Goal: Information Seeking & Learning: Learn about a topic

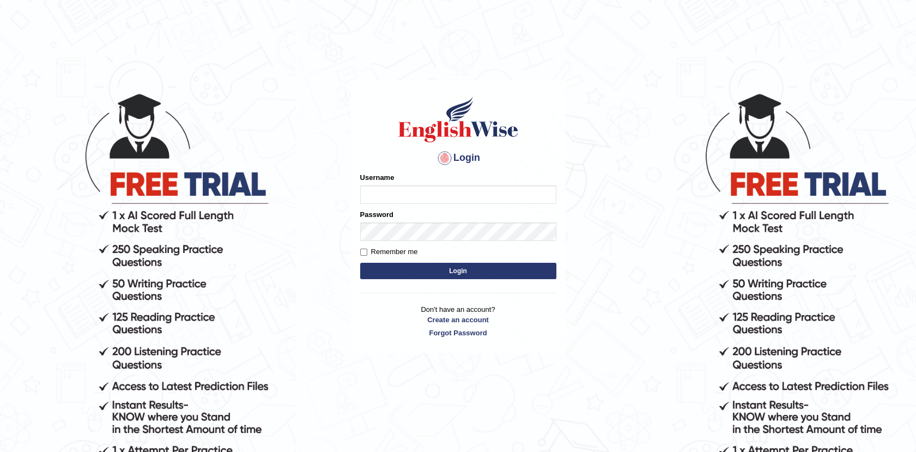
type input "Afreen11"
click at [445, 266] on button "Login" at bounding box center [458, 271] width 196 height 16
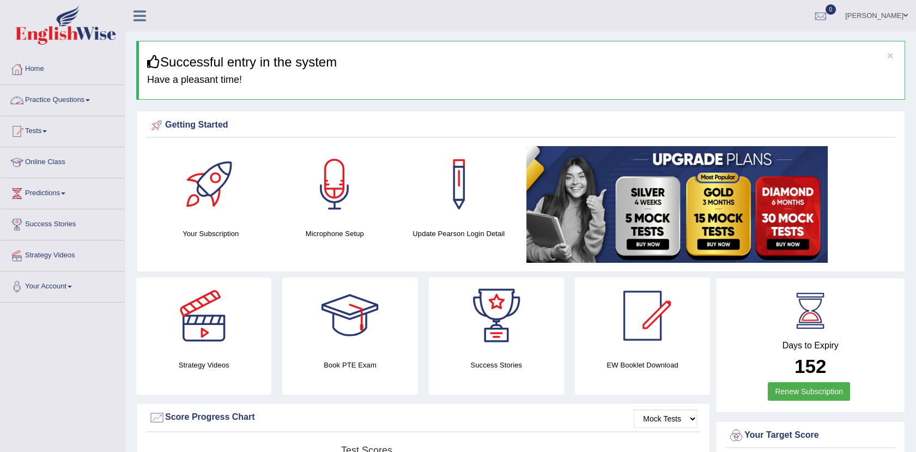
click at [55, 102] on link "Practice Questions" at bounding box center [63, 98] width 124 height 27
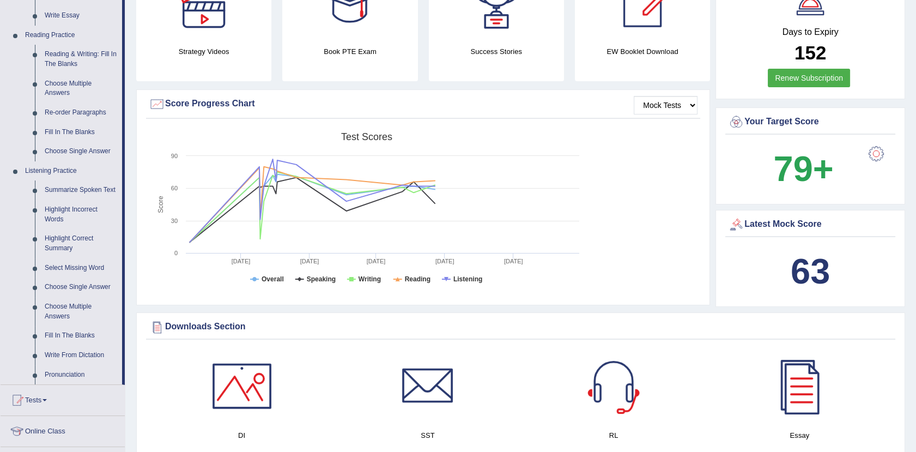
scroll to position [330, 0]
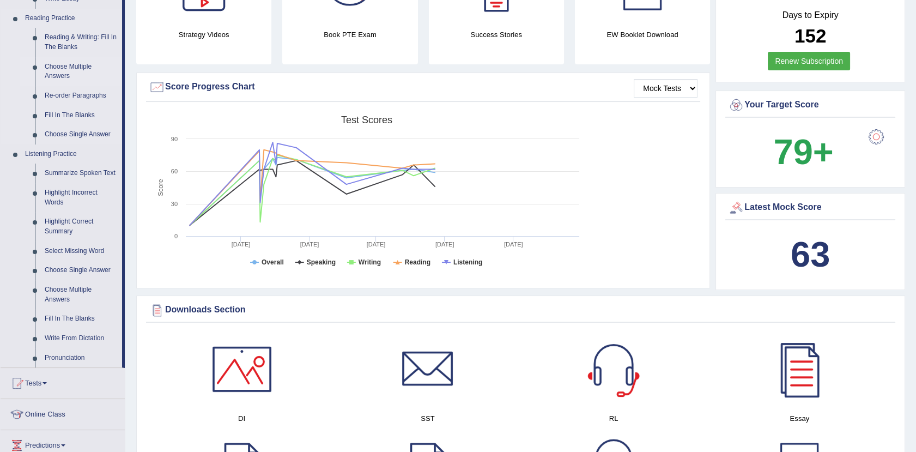
click at [77, 63] on link "Choose Multiple Answers" at bounding box center [81, 71] width 82 height 29
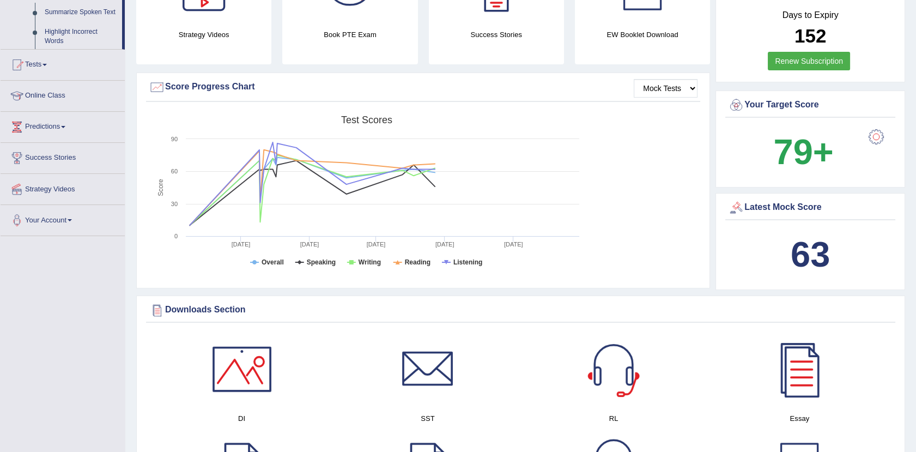
scroll to position [169, 0]
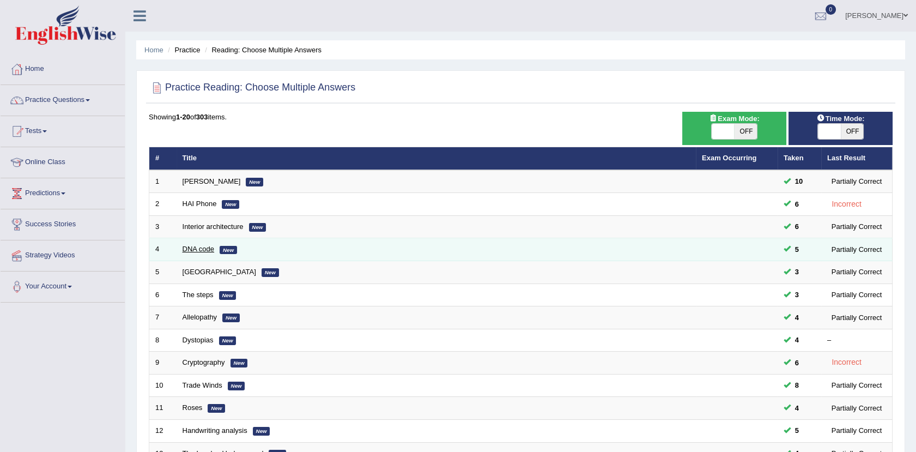
click at [205, 249] on link "DNA code" at bounding box center [199, 249] width 32 height 8
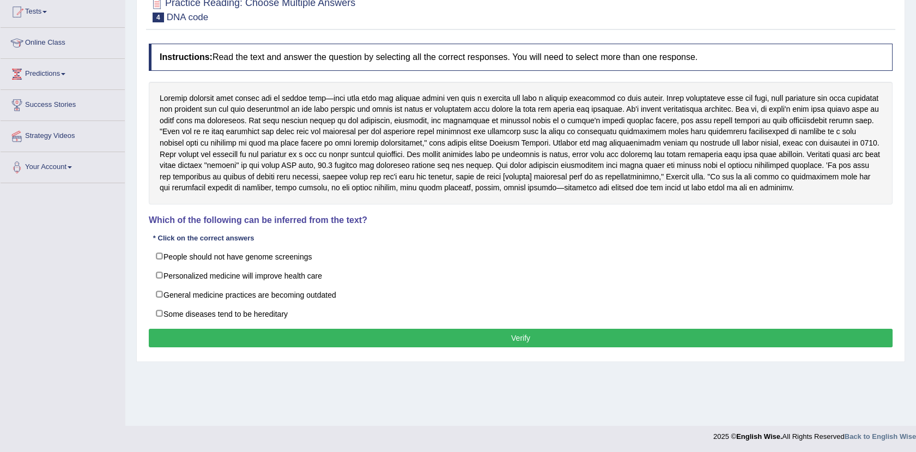
scroll to position [120, 0]
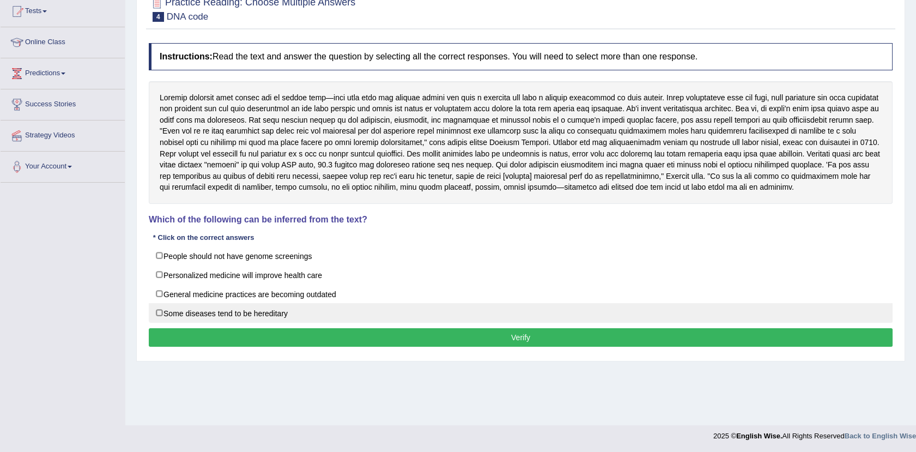
click at [205, 315] on label "Some diseases tend to be hereditary" at bounding box center [521, 313] width 744 height 20
checkbox input "true"
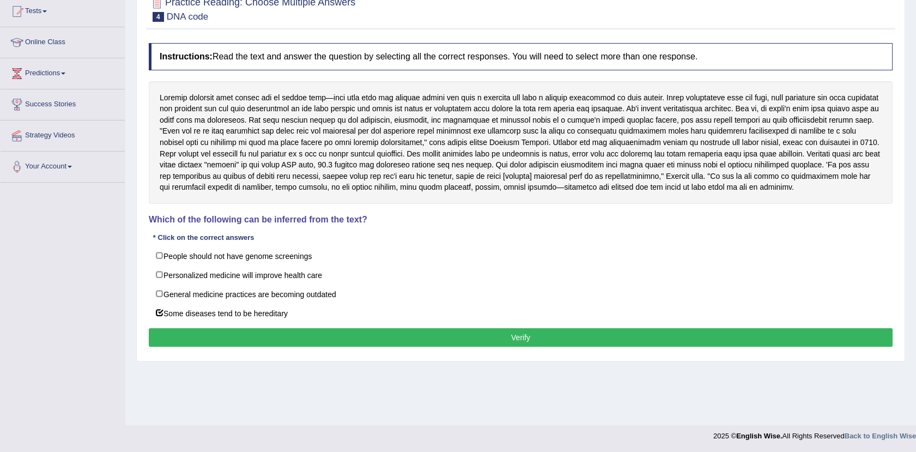
click at [228, 339] on button "Verify" at bounding box center [521, 337] width 744 height 19
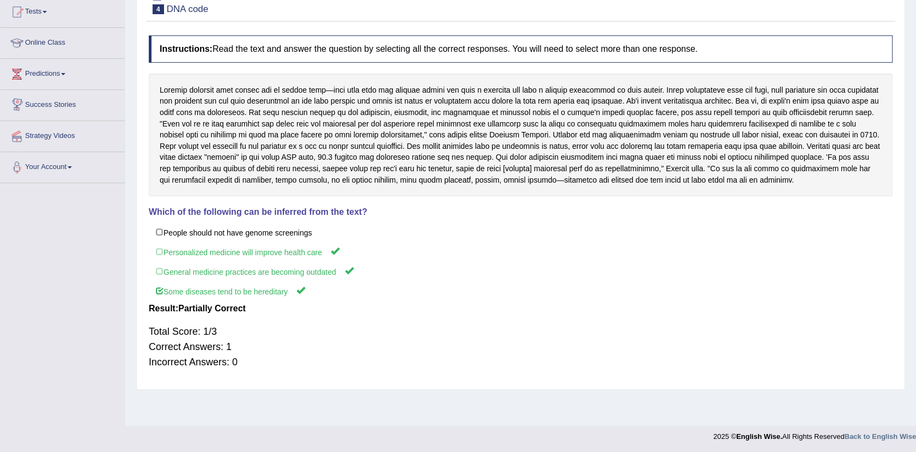
scroll to position [0, 0]
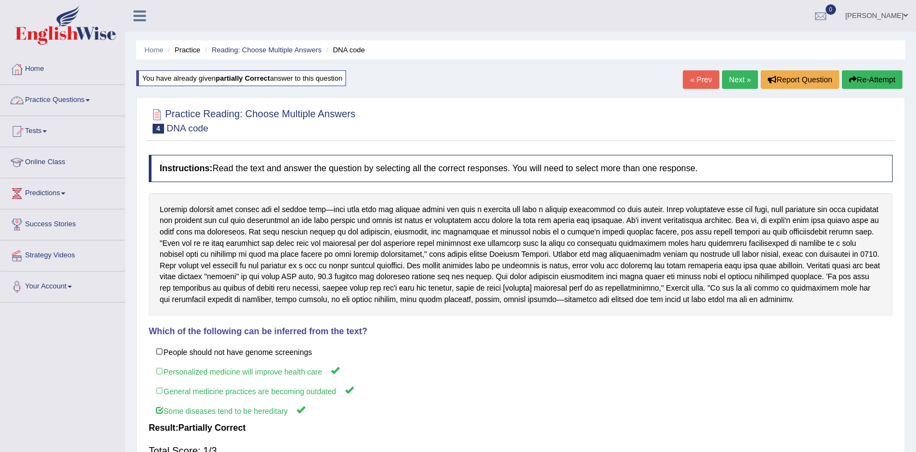
click at [87, 95] on link "Practice Questions" at bounding box center [63, 98] width 124 height 27
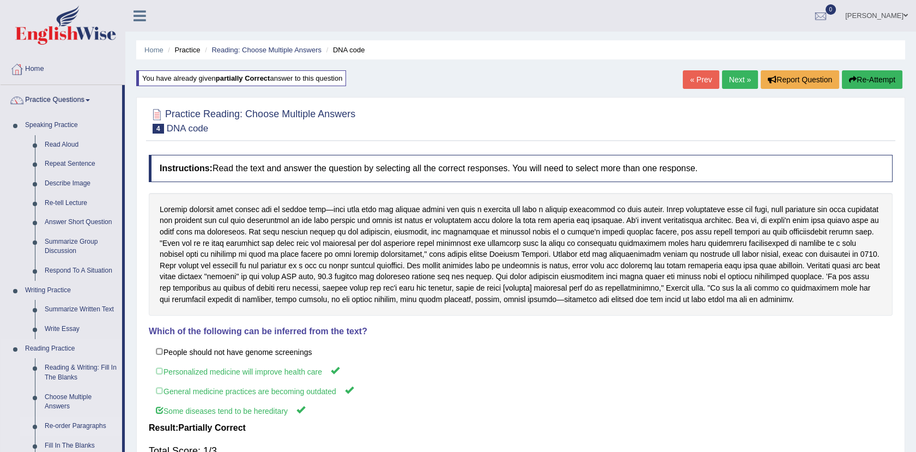
click at [70, 427] on link "Re-order Paragraphs" at bounding box center [81, 426] width 82 height 20
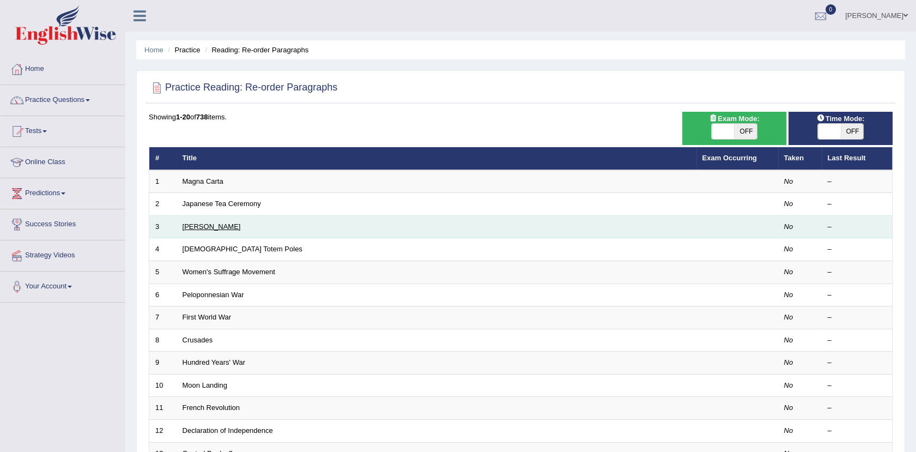
click at [216, 224] on link "[PERSON_NAME]" at bounding box center [212, 226] width 58 height 8
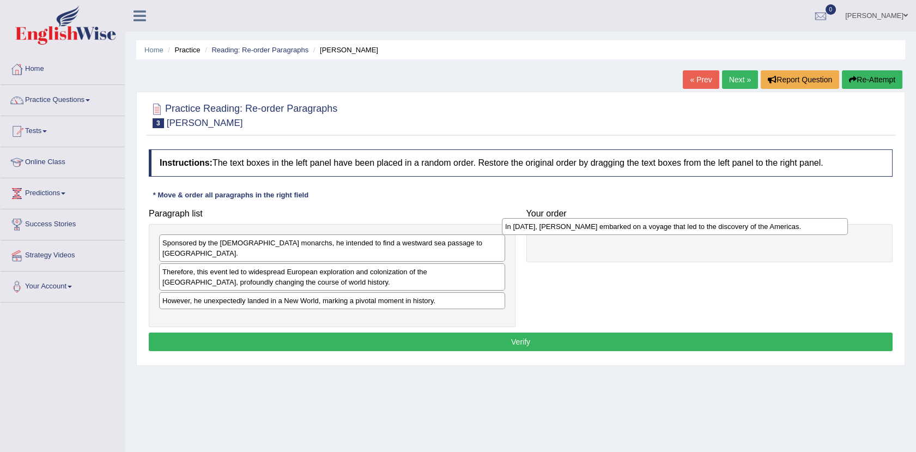
drag, startPoint x: 445, startPoint y: 311, endPoint x: 789, endPoint y: 229, distance: 353.4
click at [789, 229] on div "In 1492, Christopher Columbus embarked on a voyage that led to the discovery of…" at bounding box center [675, 226] width 346 height 17
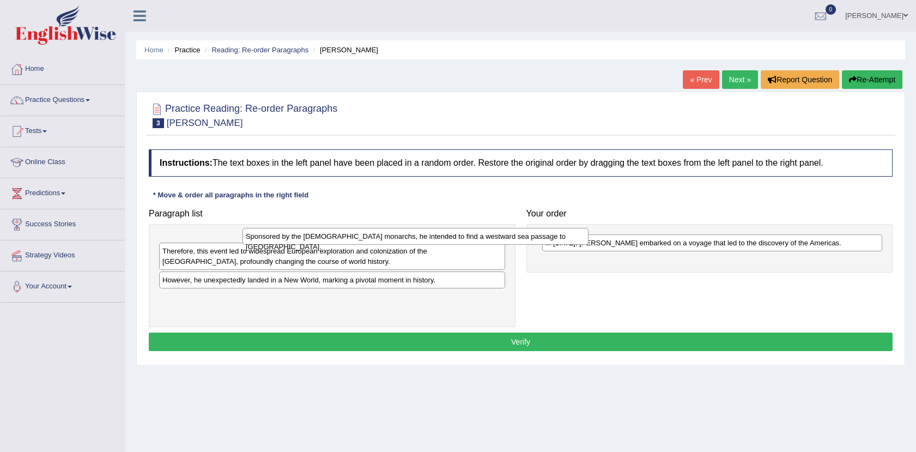
drag, startPoint x: 391, startPoint y: 236, endPoint x: 465, endPoint y: 227, distance: 74.7
click at [465, 228] on div "Sponsored by the Spanish monarchs, he intended to find a westward sea passage t…" at bounding box center [415, 236] width 346 height 17
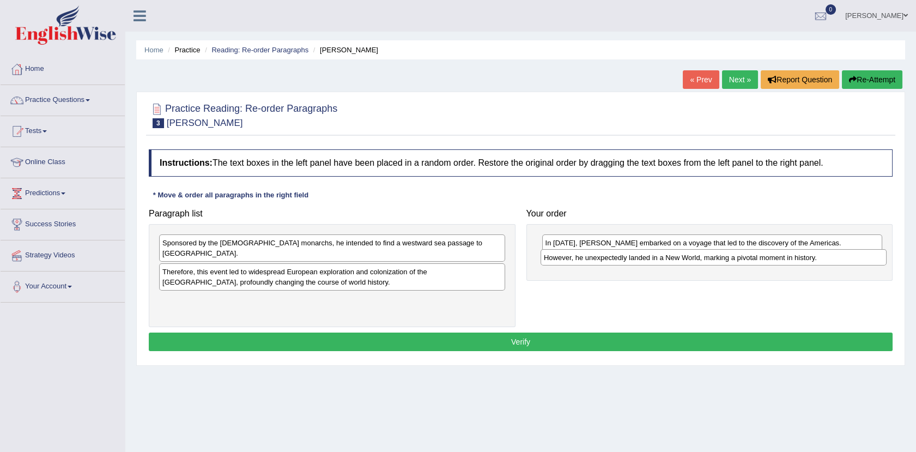
drag, startPoint x: 307, startPoint y: 293, endPoint x: 695, endPoint y: 263, distance: 389.1
click at [695, 263] on div "However, he unexpectedly landed in a New World, marking a pivotal moment in his…" at bounding box center [714, 257] width 346 height 17
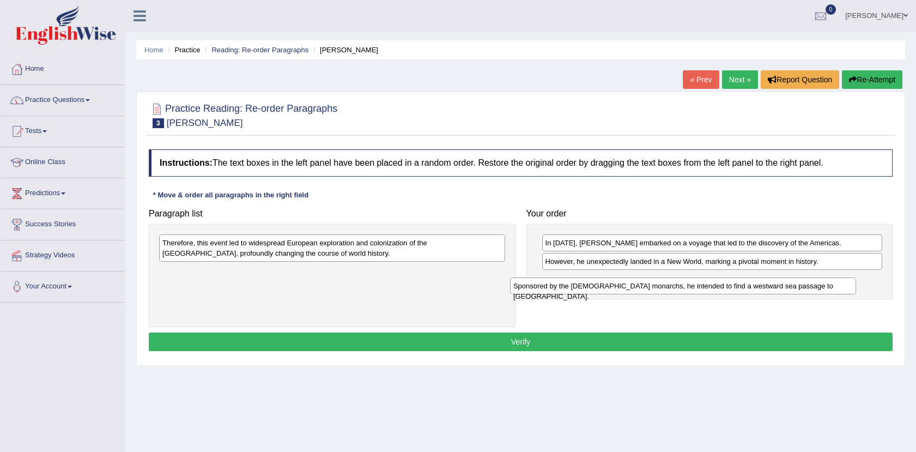
drag, startPoint x: 446, startPoint y: 238, endPoint x: 797, endPoint y: 281, distance: 353.5
click at [797, 281] on div "Sponsored by the Spanish monarchs, he intended to find a westward sea passage t…" at bounding box center [683, 285] width 346 height 17
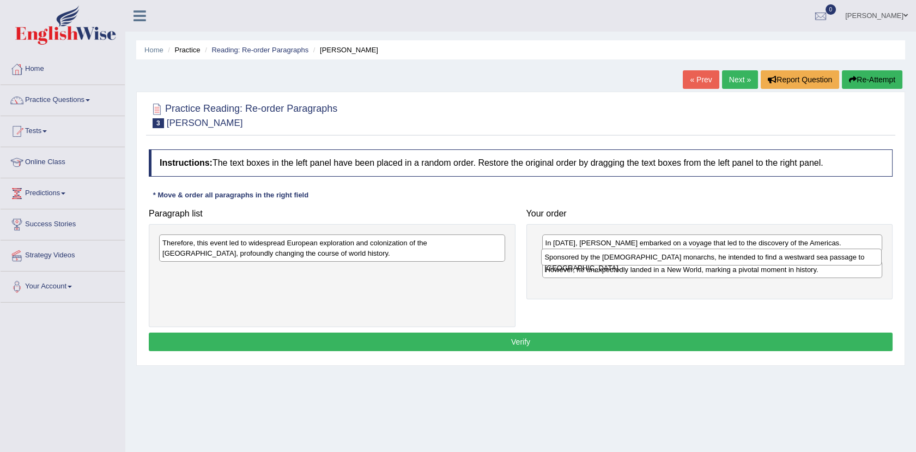
drag, startPoint x: 797, startPoint y: 281, endPoint x: 794, endPoint y: 256, distance: 25.2
click at [794, 256] on div "Sponsored by the Spanish monarchs, he intended to find a westward sea passage t…" at bounding box center [711, 256] width 341 height 17
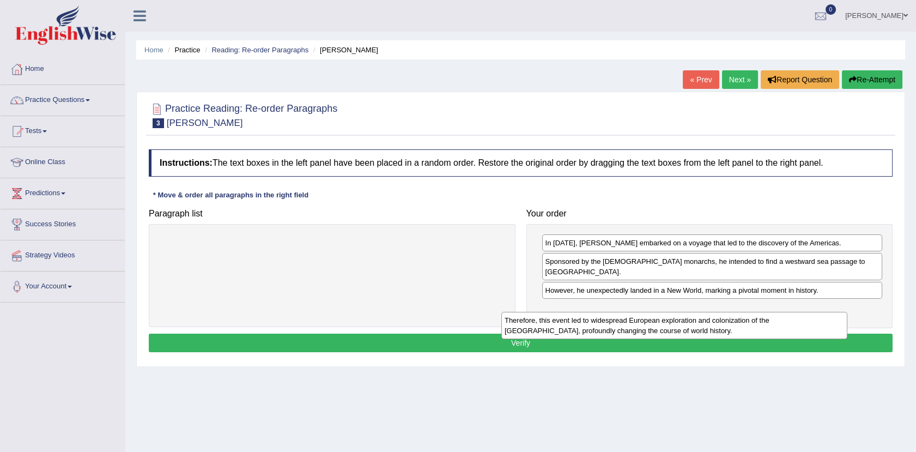
drag, startPoint x: 471, startPoint y: 244, endPoint x: 818, endPoint y: 323, distance: 356.0
click at [818, 323] on div "Therefore, this event led to widespread European exploration and colonization o…" at bounding box center [674, 325] width 346 height 27
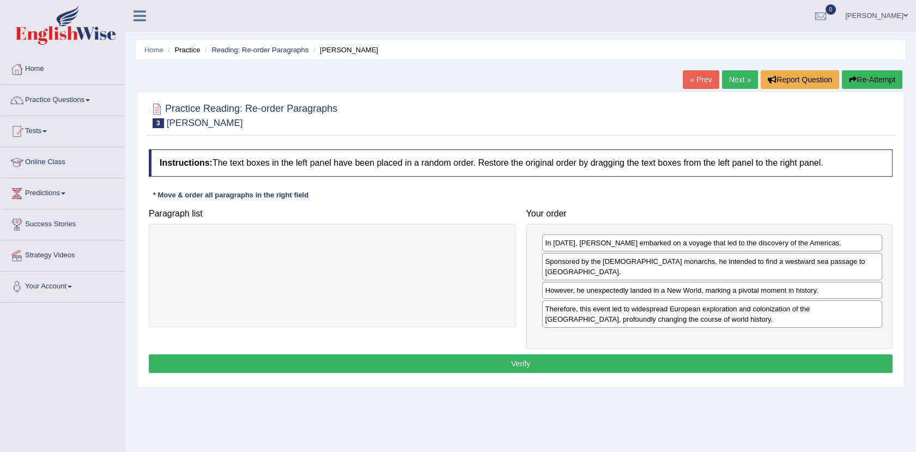
click at [536, 354] on button "Verify" at bounding box center [521, 363] width 744 height 19
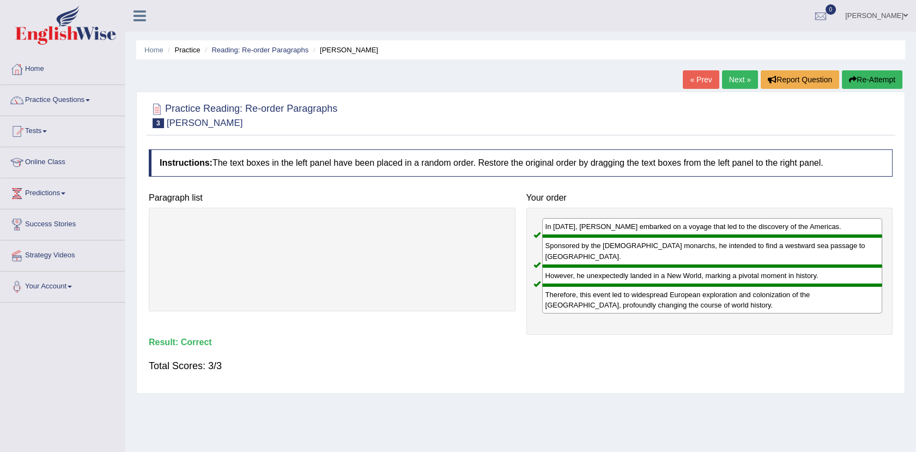
click at [733, 78] on link "Next »" at bounding box center [740, 79] width 36 height 19
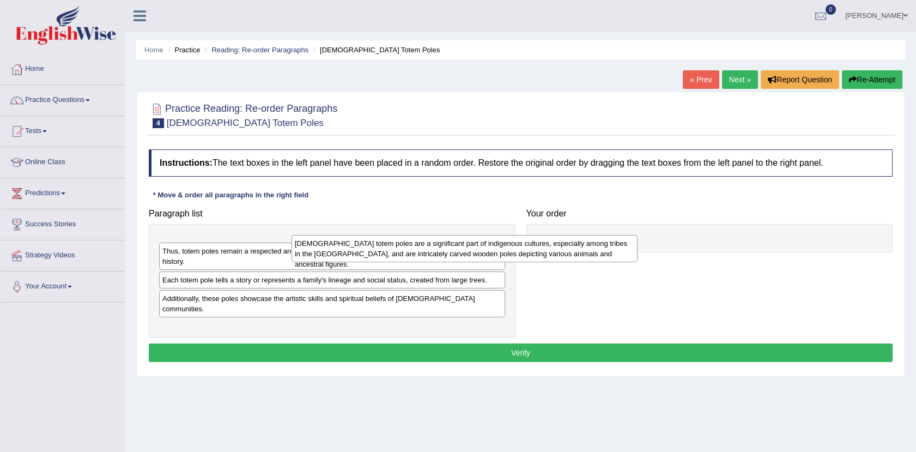
drag, startPoint x: 416, startPoint y: 251, endPoint x: 626, endPoint y: 255, distance: 209.3
click at [626, 255] on div "[DEMOGRAPHIC_DATA] totem poles are a significant part of indigenous cultures, e…" at bounding box center [465, 248] width 346 height 27
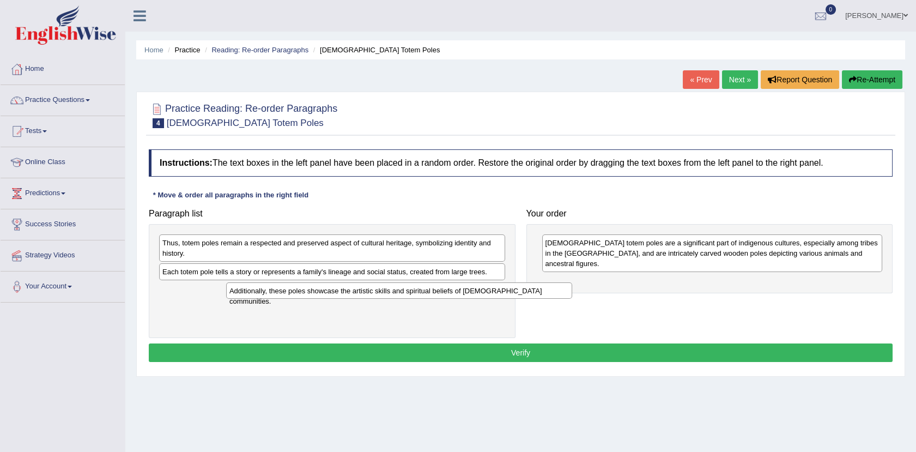
drag, startPoint x: 423, startPoint y: 289, endPoint x: 683, endPoint y: 308, distance: 261.1
click at [572, 299] on div "Additionally, these poles showcase the artistic skills and spiritual beliefs of…" at bounding box center [399, 290] width 346 height 17
click at [451, 292] on div "Additionally, these poles showcase the artistic skills and spiritual beliefs of…" at bounding box center [332, 295] width 346 height 27
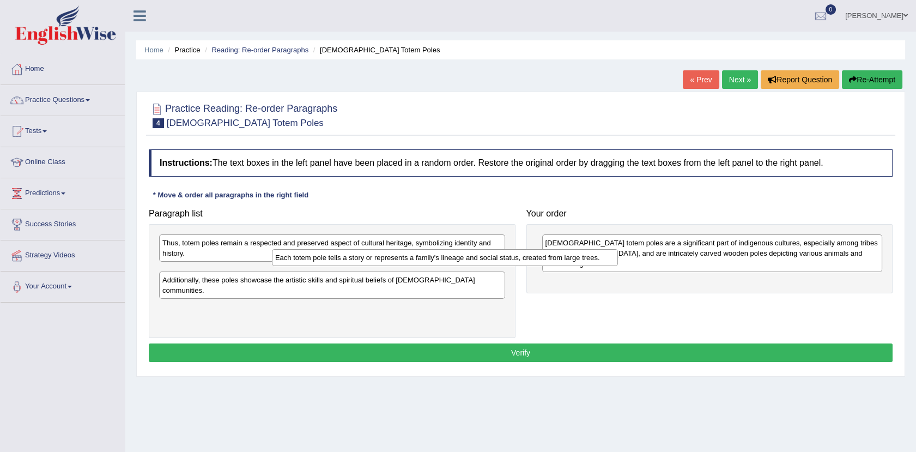
drag, startPoint x: 427, startPoint y: 274, endPoint x: 697, endPoint y: 277, distance: 270.3
click at [618, 266] on div "Each totem pole tells a story or represents a family's lineage and social statu…" at bounding box center [445, 257] width 346 height 17
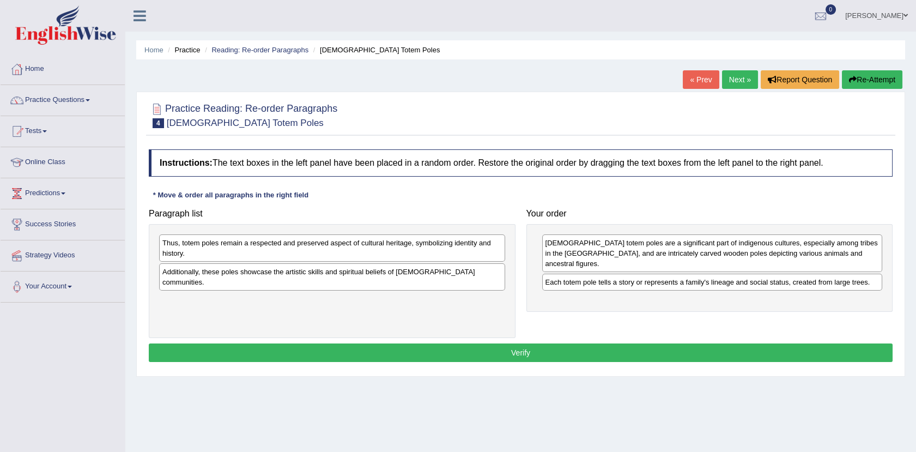
drag, startPoint x: 484, startPoint y: 272, endPoint x: 803, endPoint y: 306, distance: 320.5
click at [505, 290] on div "Additionally, these poles showcase the artistic skills and spiritual beliefs of…" at bounding box center [332, 276] width 346 height 27
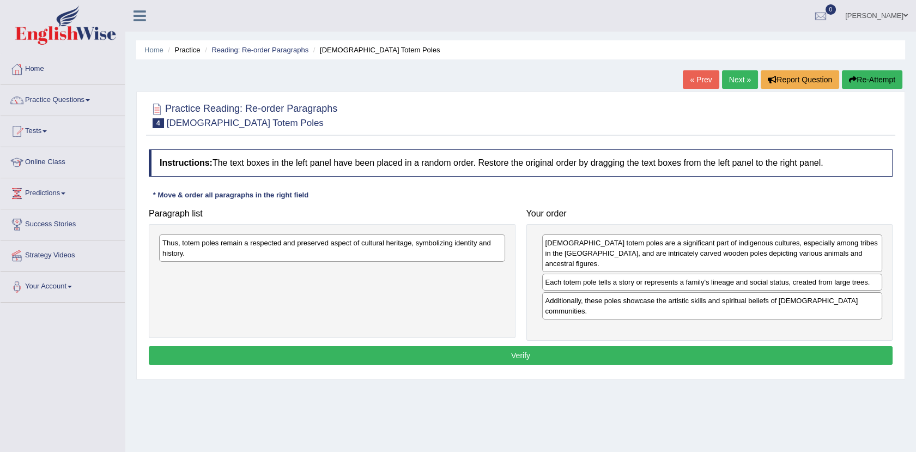
click at [436, 247] on div "Thus, totem poles remain a respected and preserved aspect of cultural heritage,…" at bounding box center [332, 247] width 346 height 27
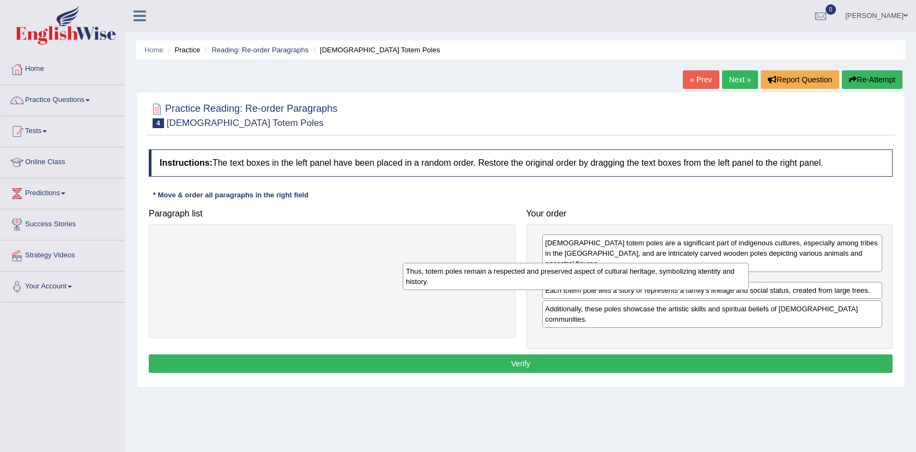
drag, startPoint x: 436, startPoint y: 247, endPoint x: 783, endPoint y: 305, distance: 351.9
click at [749, 290] on div "Thus, totem poles remain a respected and preserved aspect of cultural heritage,…" at bounding box center [576, 276] width 346 height 27
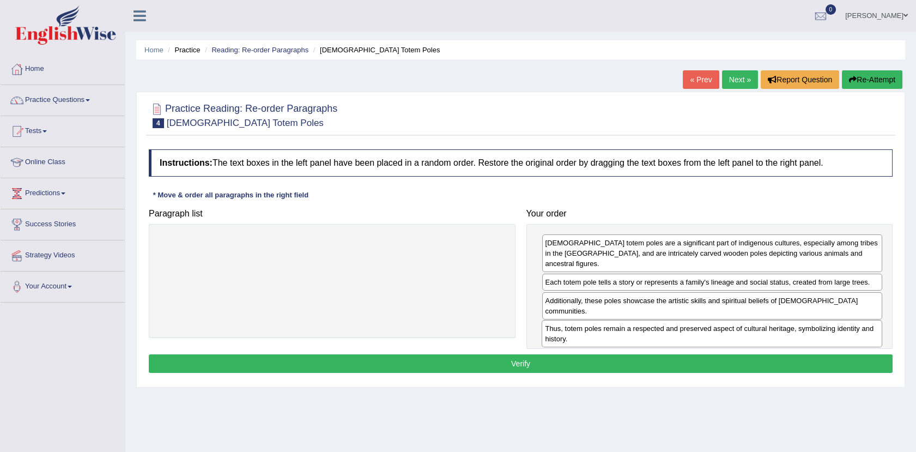
drag, startPoint x: 747, startPoint y: 312, endPoint x: 747, endPoint y: 339, distance: 27.8
click at [747, 339] on div "Thus, totem poles remain a respected and preserved aspect of cultural heritage,…" at bounding box center [712, 333] width 341 height 27
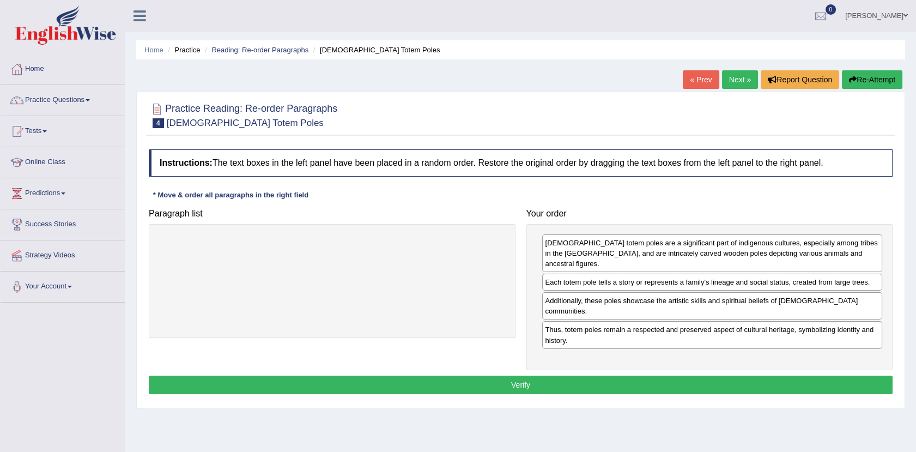
click at [526, 377] on button "Verify" at bounding box center [521, 384] width 744 height 19
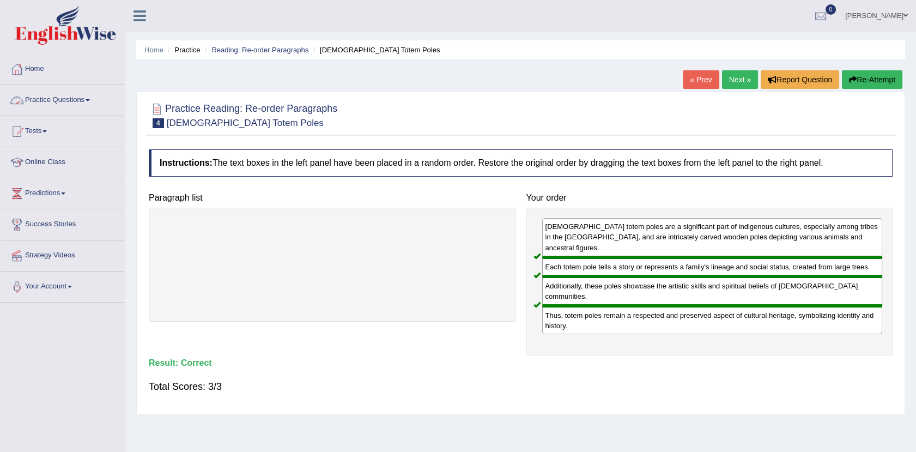
click at [84, 98] on link "Practice Questions" at bounding box center [63, 98] width 124 height 27
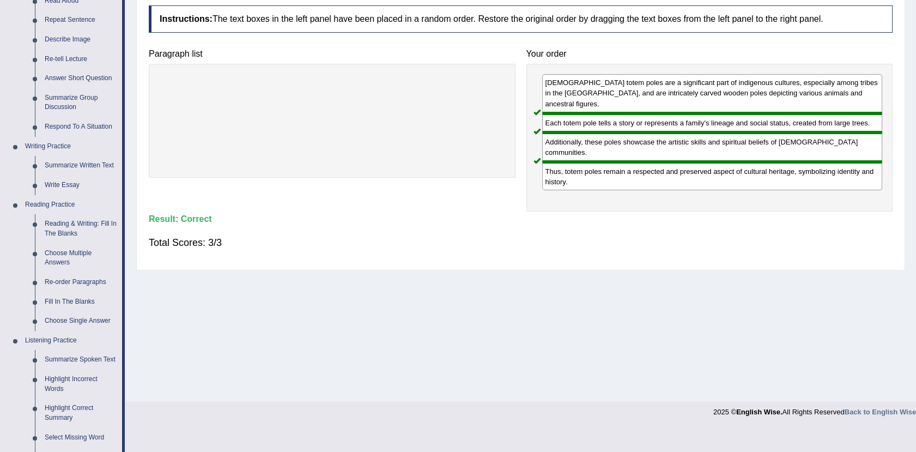
scroll to position [173, 0]
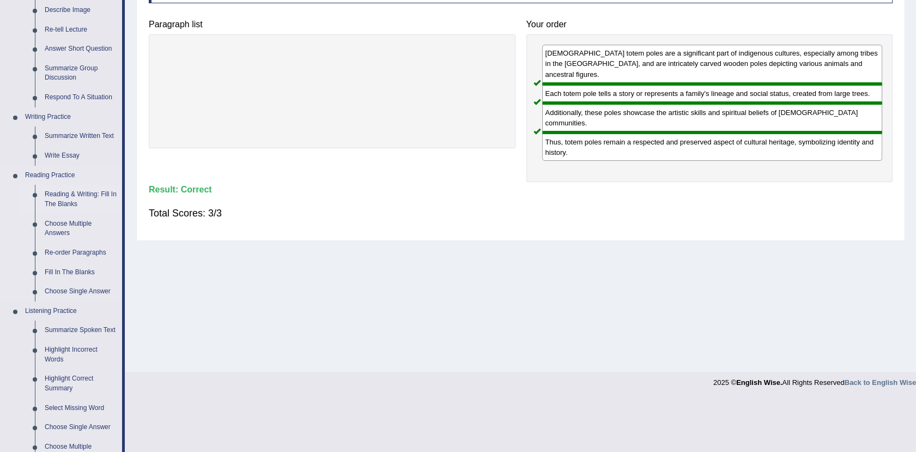
click at [63, 195] on link "Reading & Writing: Fill In The Blanks" at bounding box center [81, 199] width 82 height 29
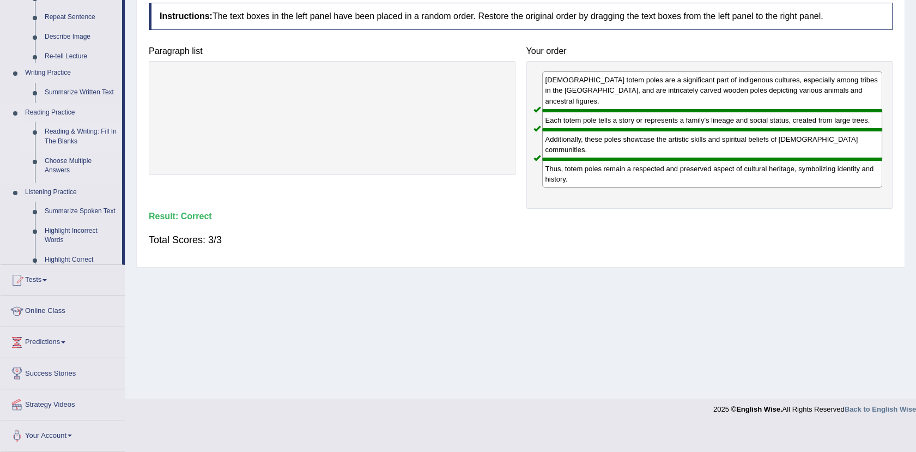
scroll to position [120, 0]
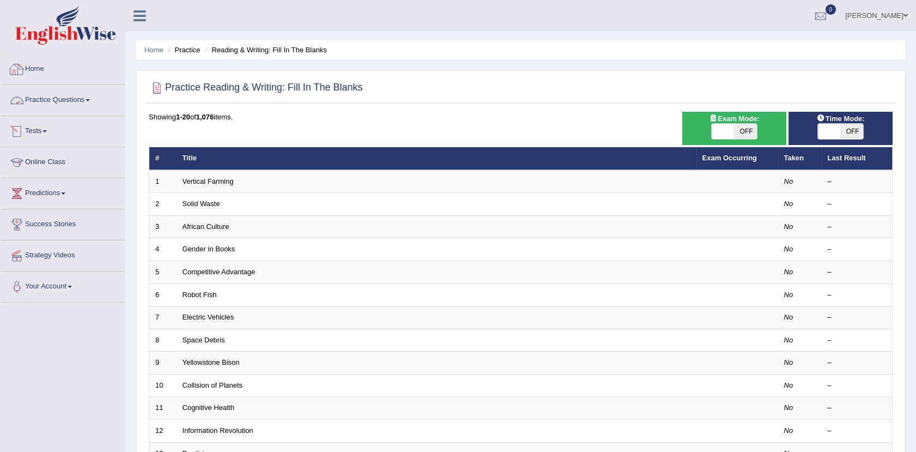
click at [53, 71] on link "Home" at bounding box center [63, 67] width 124 height 27
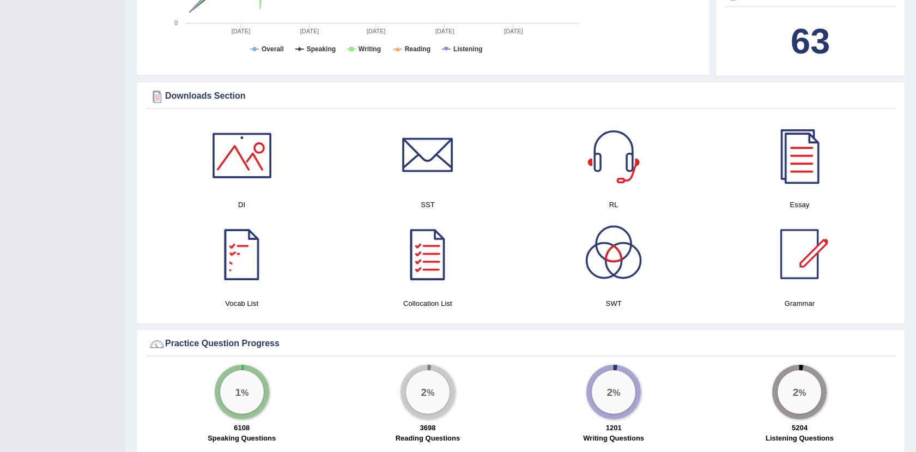
click at [234, 277] on div at bounding box center [242, 254] width 76 height 76
click at [803, 246] on div at bounding box center [799, 254] width 76 height 76
click at [804, 291] on div "Grammar" at bounding box center [799, 262] width 175 height 93
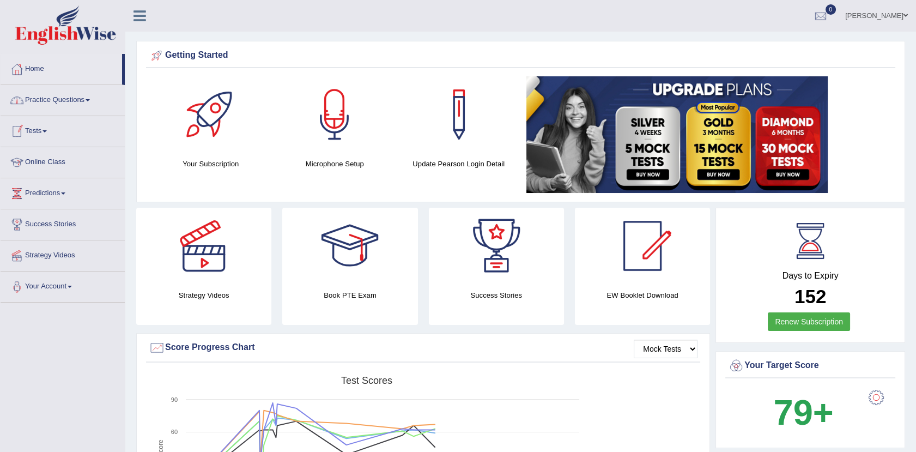
click at [68, 95] on link "Practice Questions" at bounding box center [63, 98] width 124 height 27
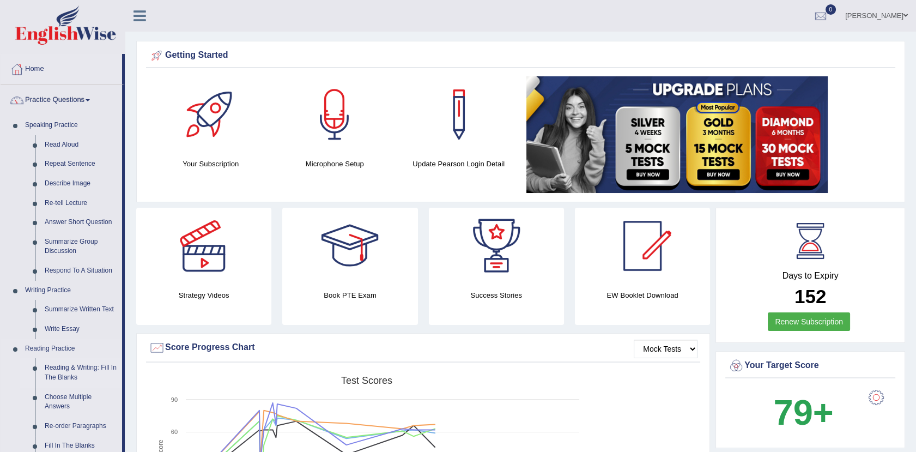
click at [74, 362] on link "Reading & Writing: Fill In The Blanks" at bounding box center [81, 372] width 82 height 29
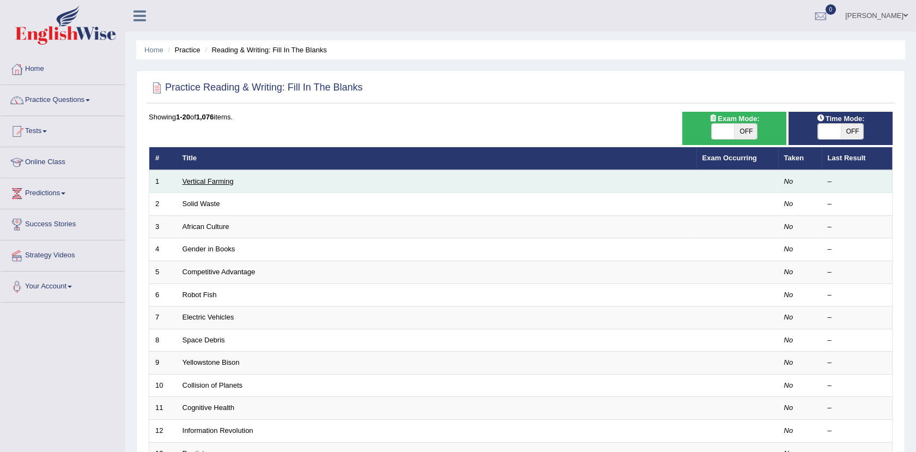
click at [217, 181] on link "Vertical Farming" at bounding box center [208, 181] width 51 height 8
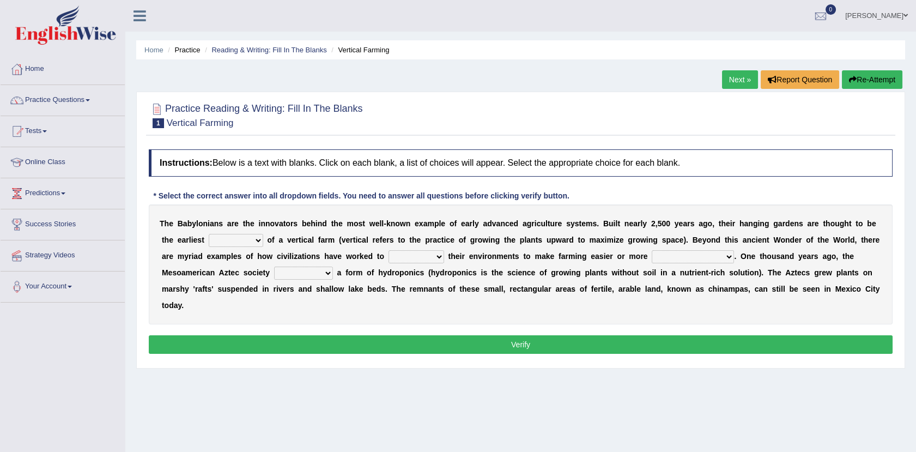
click at [211, 242] on select "prototype failure discredit protocol" at bounding box center [236, 240] width 54 height 13
select select "prototype"
click at [209, 234] on select "prototype failure discredit protocol" at bounding box center [236, 240] width 54 height 13
click at [388, 254] on select "manipulate escape respect disarrange" at bounding box center [416, 256] width 56 height 13
select select "manipulate"
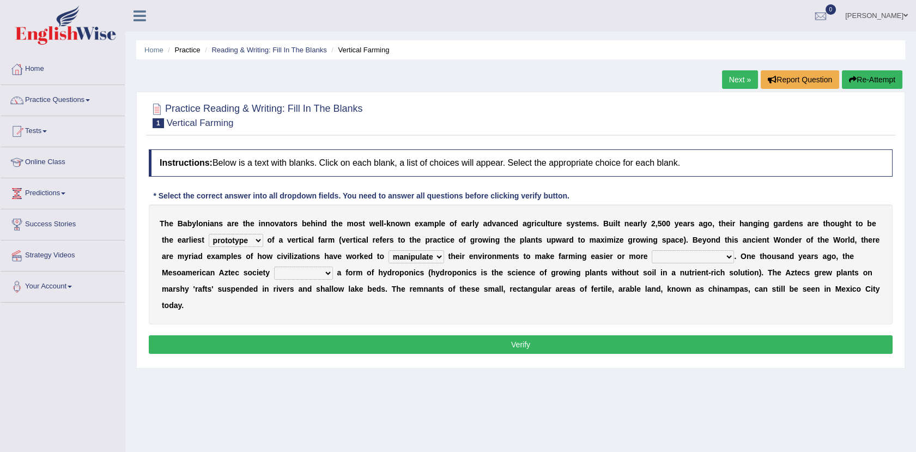
click at [388, 250] on select "manipulate escape respect disarrange" at bounding box center [416, 256] width 56 height 13
click at [652, 259] on select "productive constructive connective counterproductive" at bounding box center [693, 256] width 82 height 13
select select "productive"
click at [652, 250] on select "productive constructive connective counterproductive" at bounding box center [693, 256] width 82 height 13
click at [274, 268] on select "domineered volunteered pioneered engineered" at bounding box center [303, 272] width 59 height 13
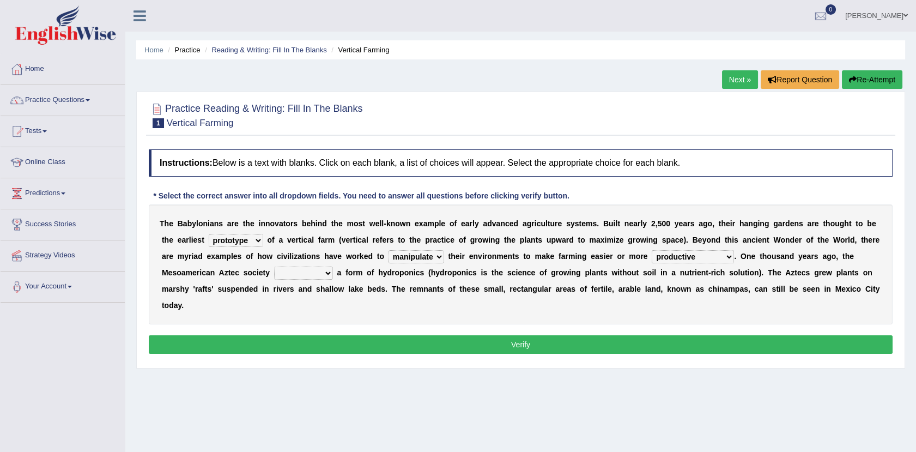
select select "pioneered"
click at [274, 266] on select "domineered volunteered pioneered engineered" at bounding box center [303, 272] width 59 height 13
click at [274, 335] on button "Verify" at bounding box center [521, 344] width 744 height 19
